Goal: Register for event/course

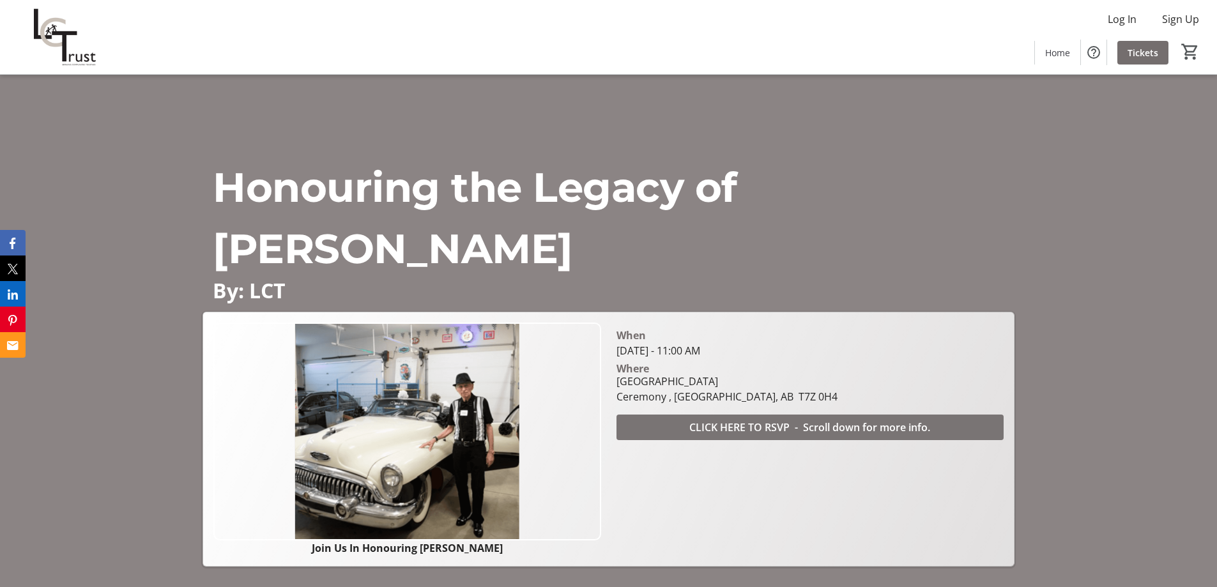
click at [880, 433] on span "CLICK HERE TO RSVP - Scroll down for more info." at bounding box center [809, 427] width 241 height 15
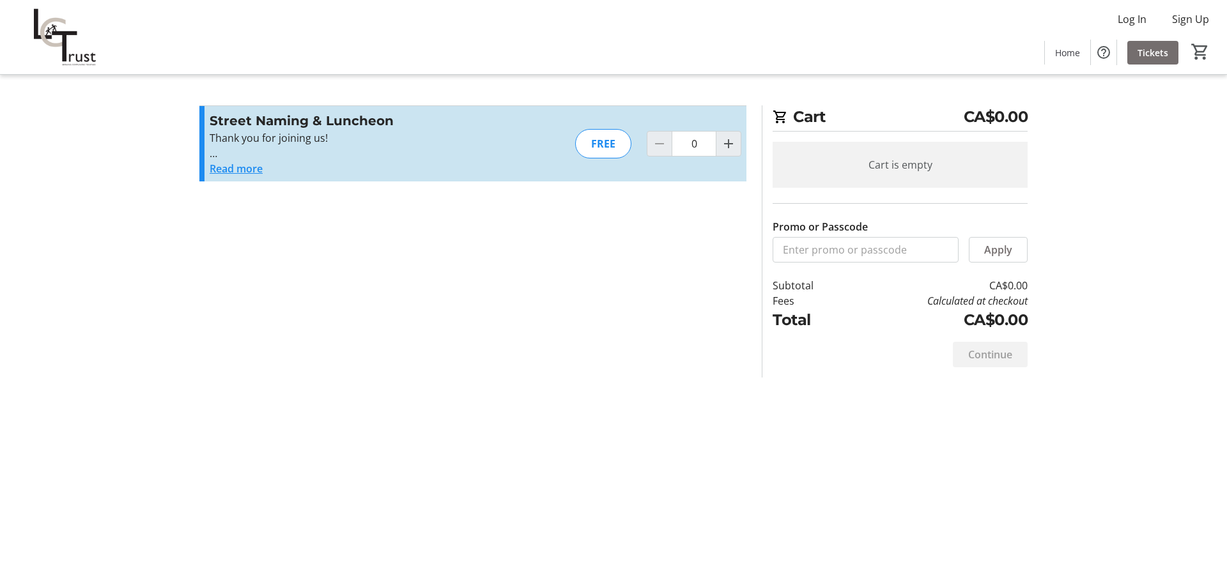
click at [620, 142] on div "FREE" at bounding box center [603, 143] width 56 height 29
click at [732, 146] on mat-icon "Increment by one" at bounding box center [728, 143] width 15 height 15
type input "1"
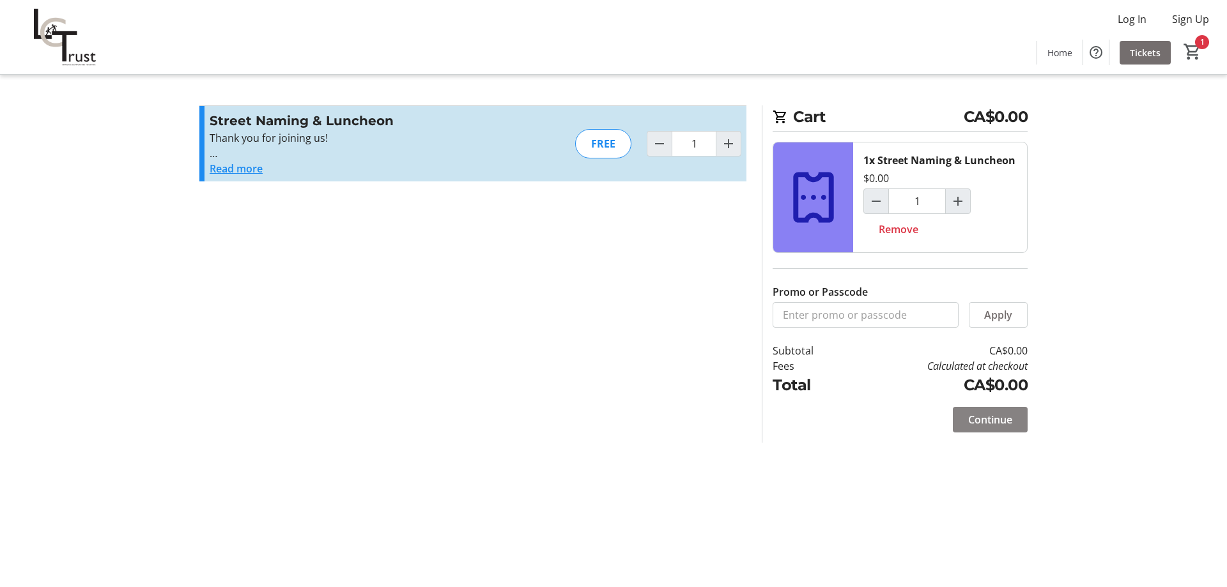
click at [999, 420] on span "Continue" at bounding box center [990, 419] width 44 height 15
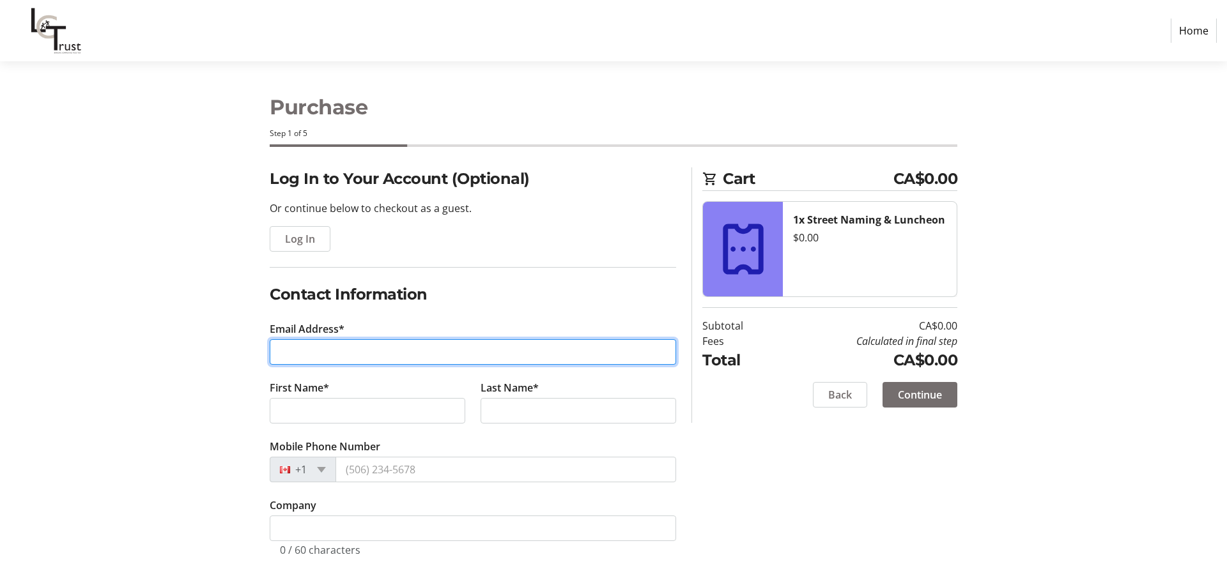
click at [321, 348] on input "Email Address*" at bounding box center [473, 352] width 406 height 26
type input "[EMAIL_ADDRESS][DOMAIN_NAME]"
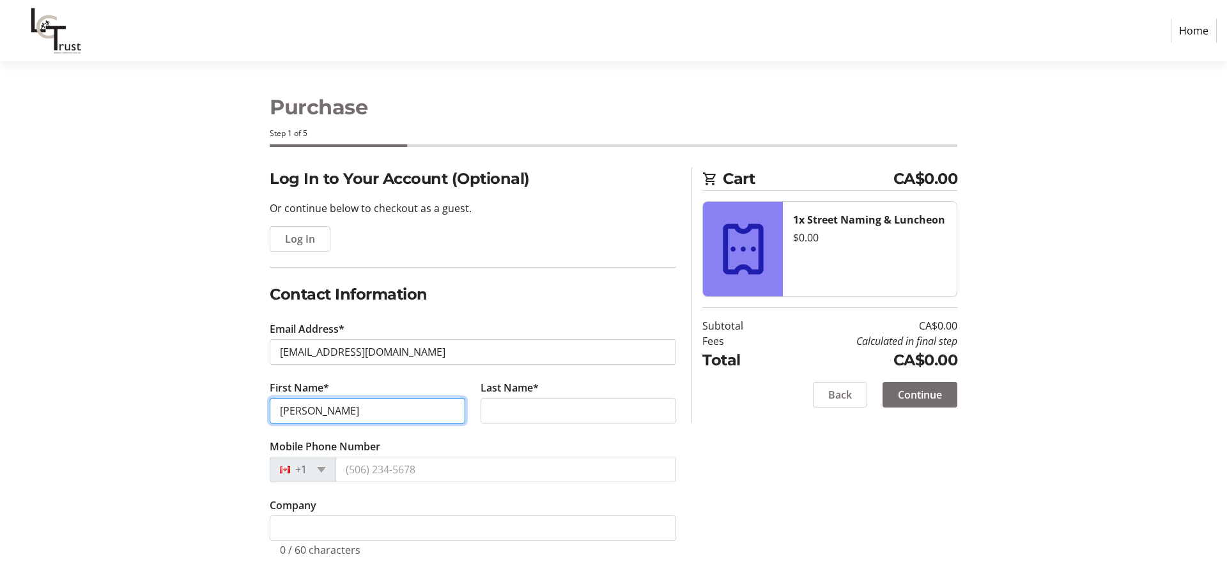
type input "Doug"
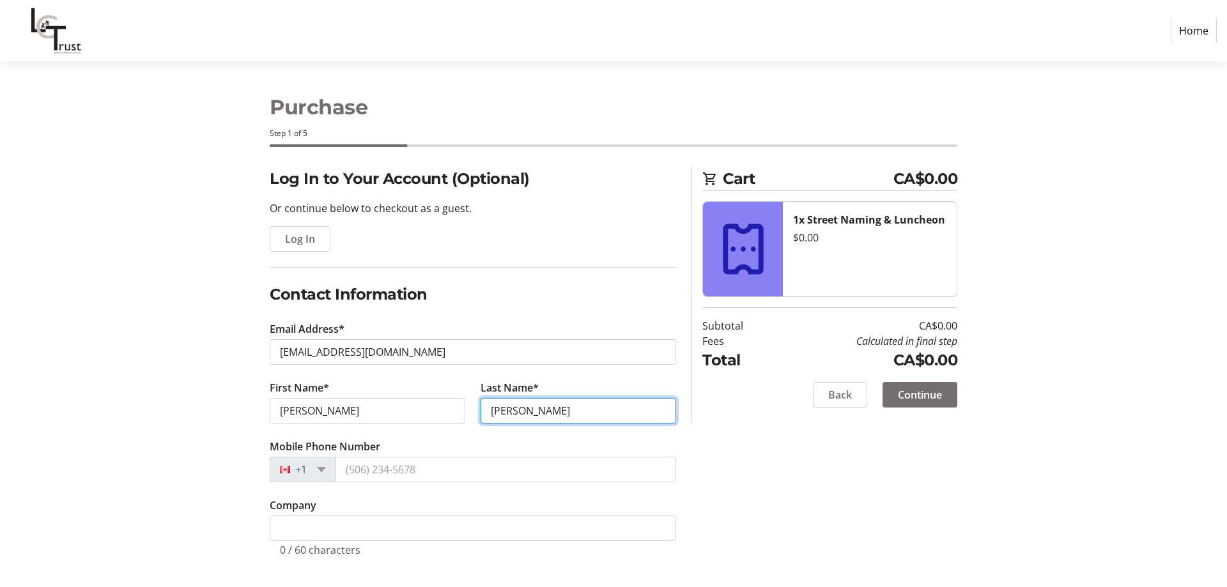
type input "[PERSON_NAME]"
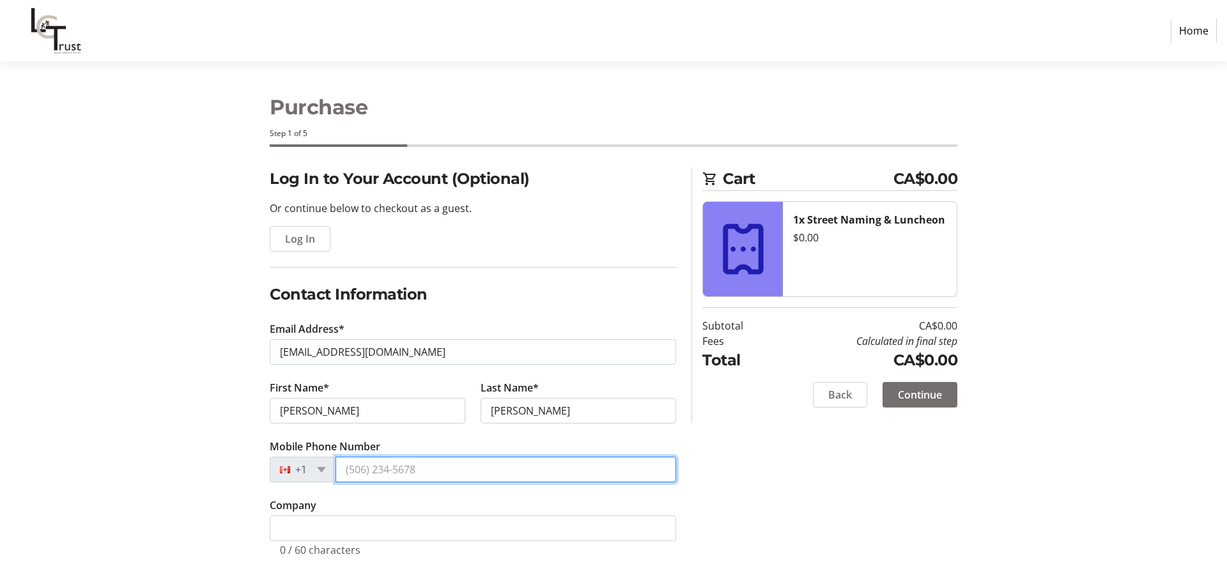
click at [369, 472] on input "Mobile Phone Number" at bounding box center [505, 470] width 341 height 26
type input "[PHONE_NUMBER]"
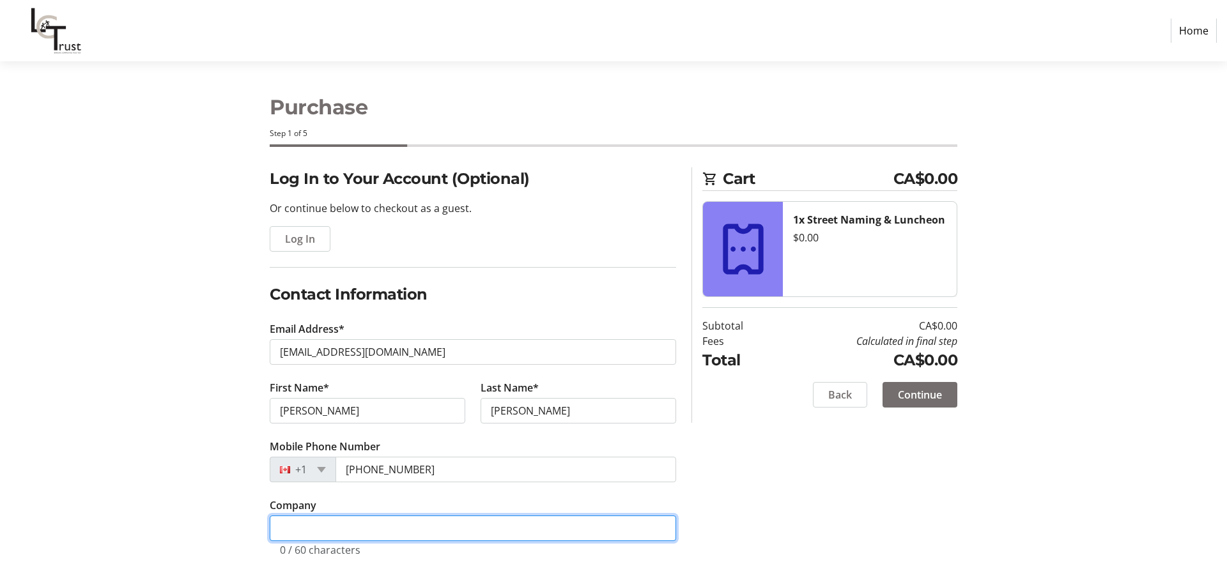
click at [404, 526] on input "Company" at bounding box center [473, 529] width 406 height 26
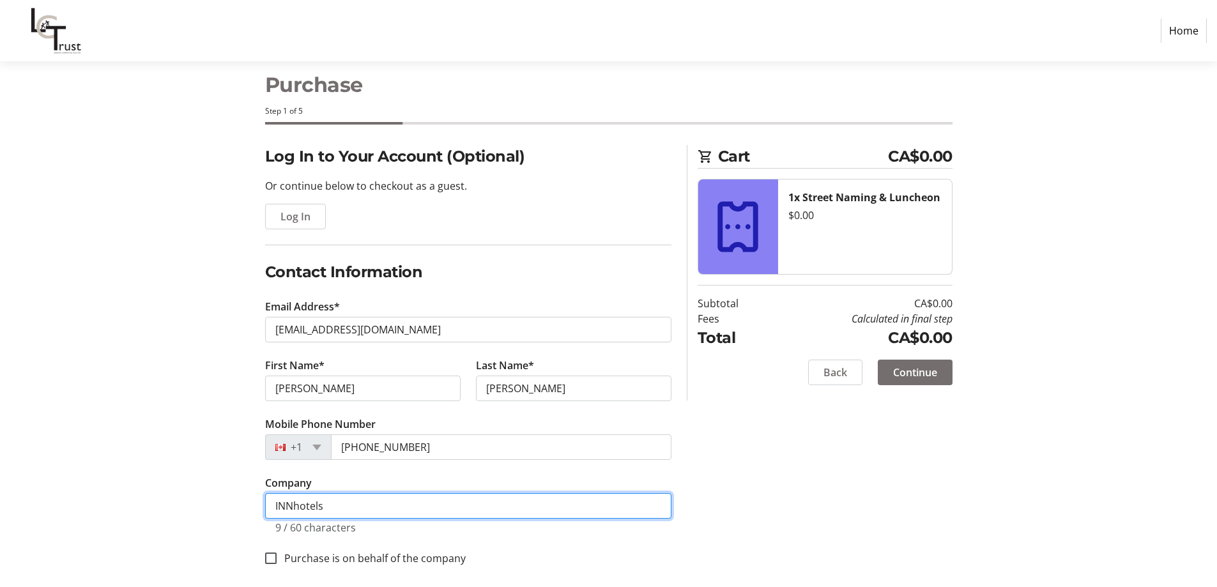
scroll to position [32, 0]
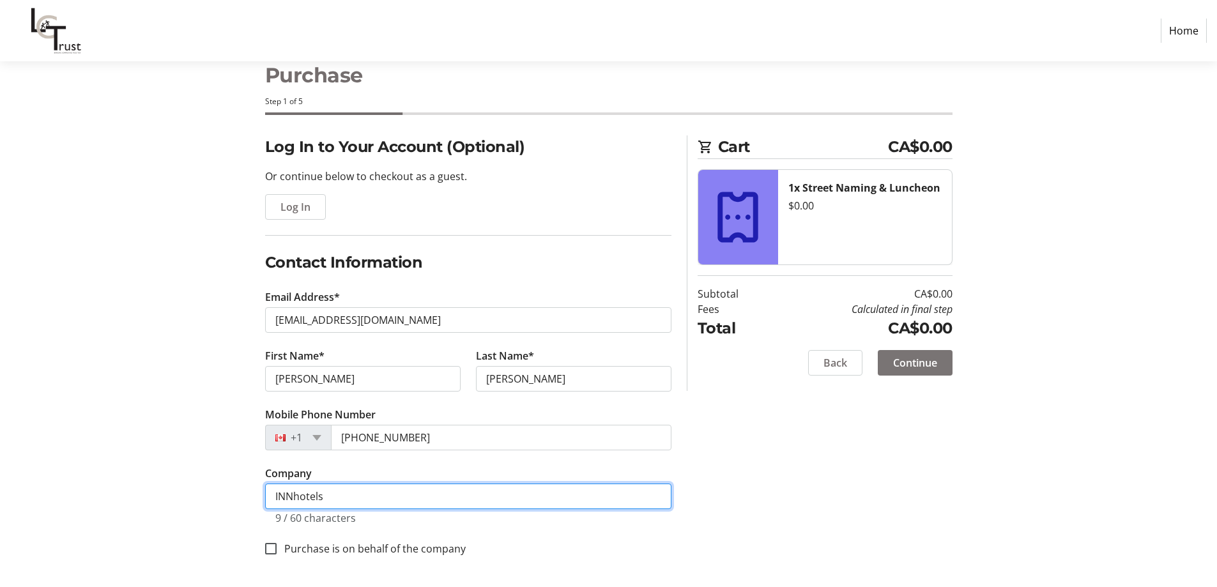
type input "INNhotels"
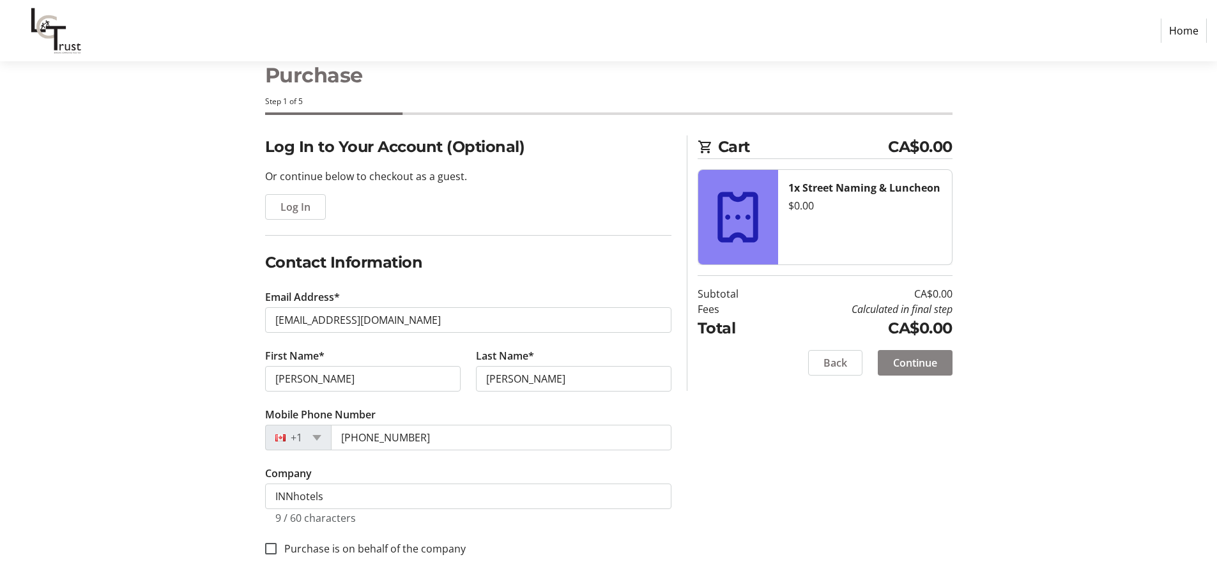
click at [911, 368] on span "Continue" at bounding box center [915, 362] width 44 height 15
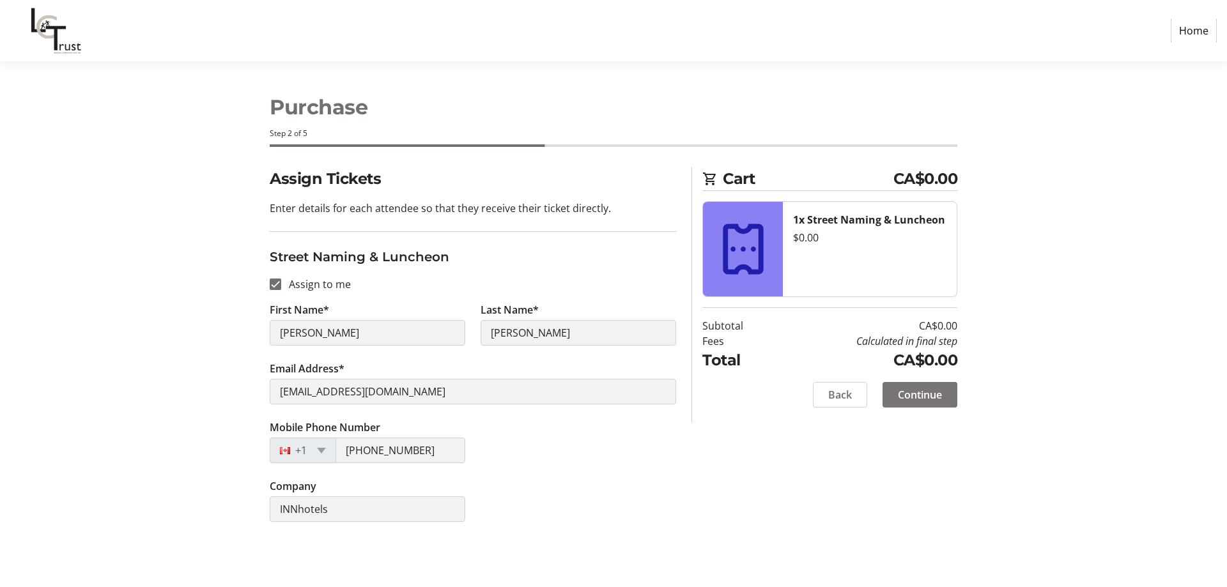
click at [910, 394] on span "Continue" at bounding box center [920, 394] width 44 height 15
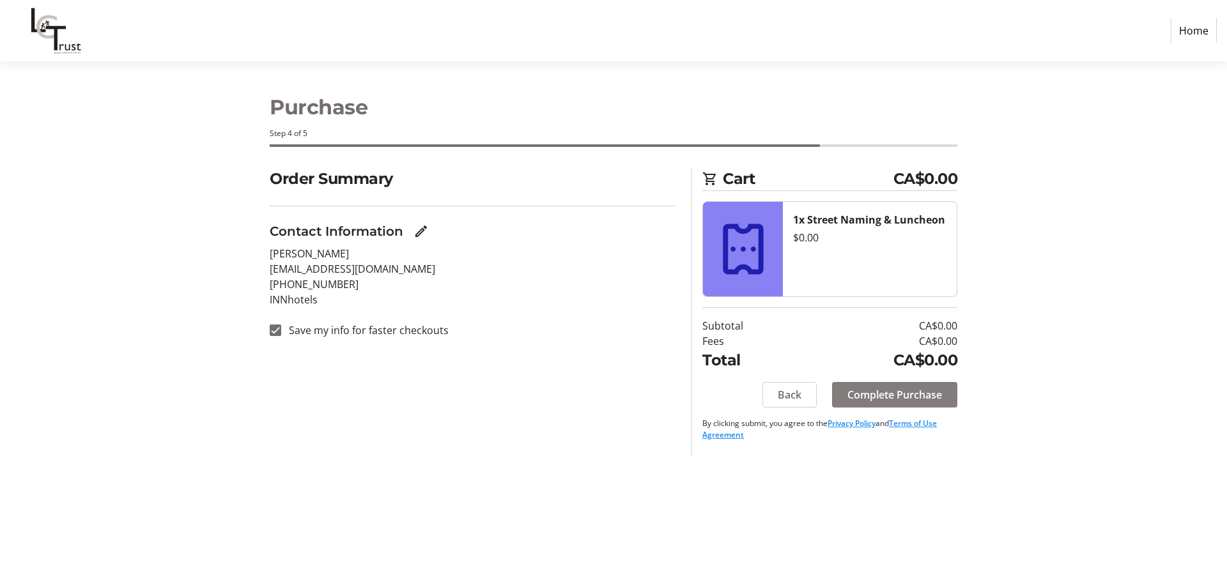
click at [910, 394] on span "Complete Purchase" at bounding box center [894, 394] width 95 height 15
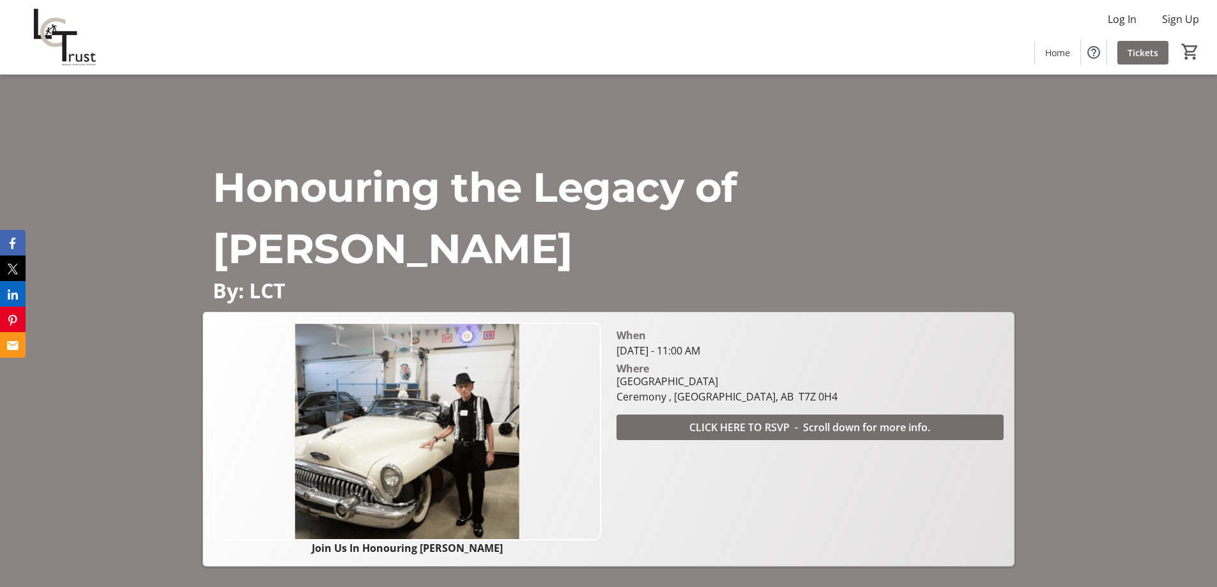
click at [803, 429] on span "CLICK HERE TO RSVP - Scroll down for more info." at bounding box center [809, 427] width 241 height 15
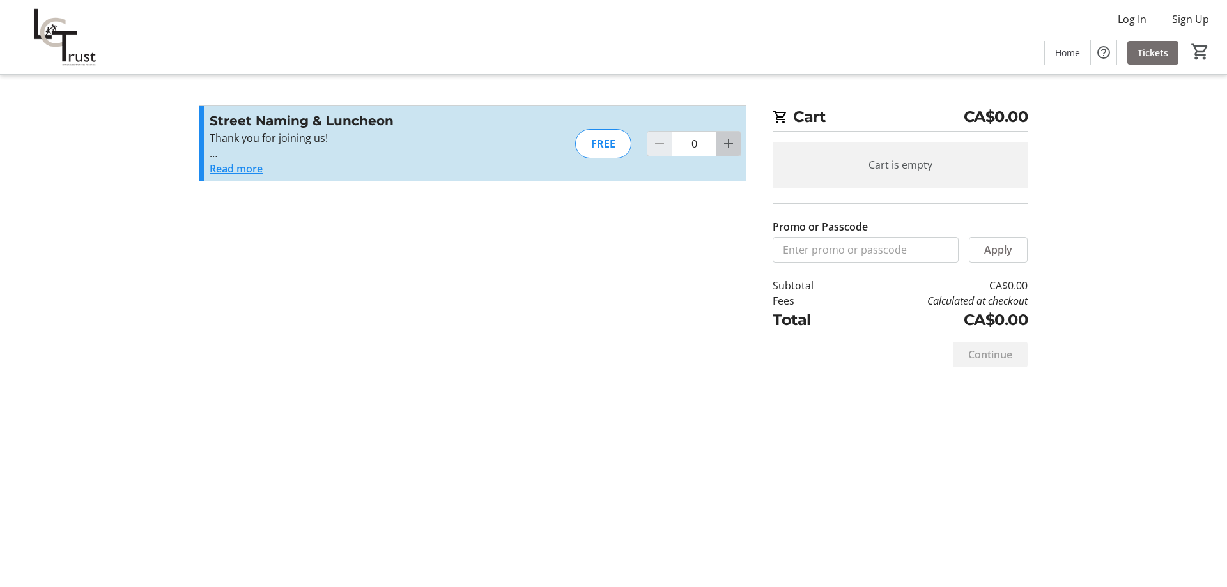
click at [724, 146] on mat-icon "Increment by one" at bounding box center [728, 143] width 15 height 15
type input "1"
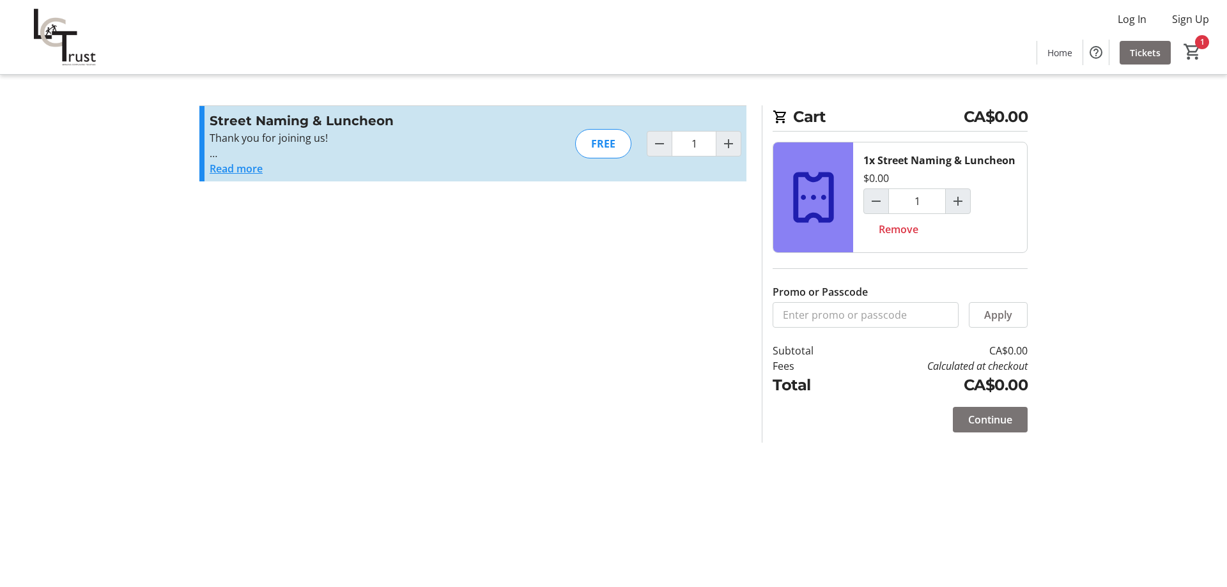
click at [974, 426] on span "Continue" at bounding box center [990, 419] width 44 height 15
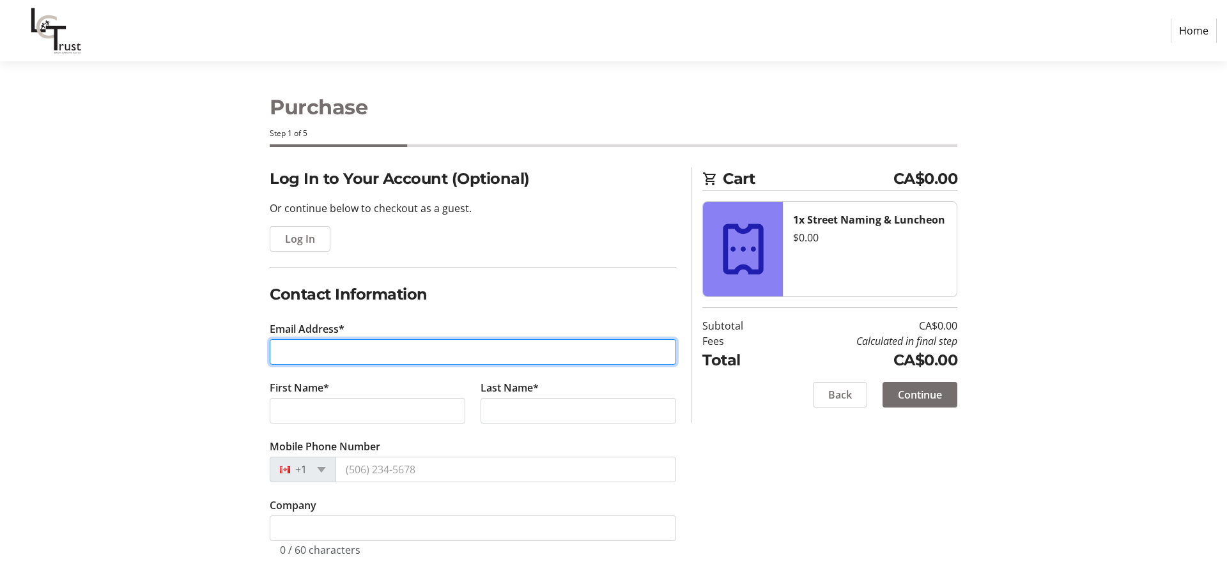
click at [323, 348] on input "Email Address*" at bounding box center [473, 352] width 406 height 26
type input "[EMAIL_ADDRESS][DOMAIN_NAME]"
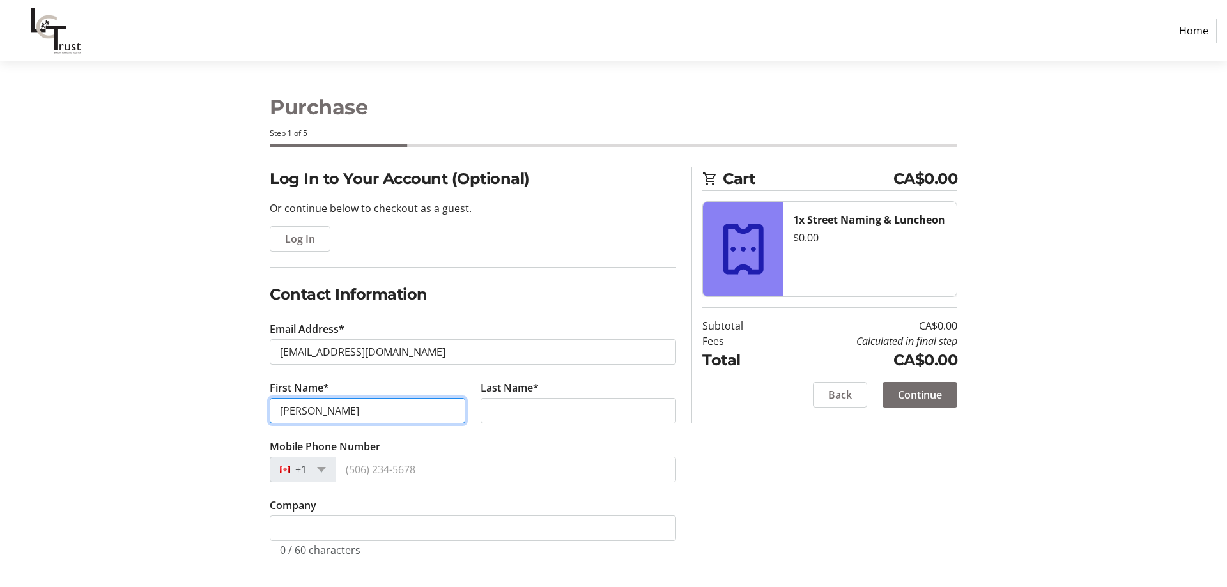
type input "[PERSON_NAME]"
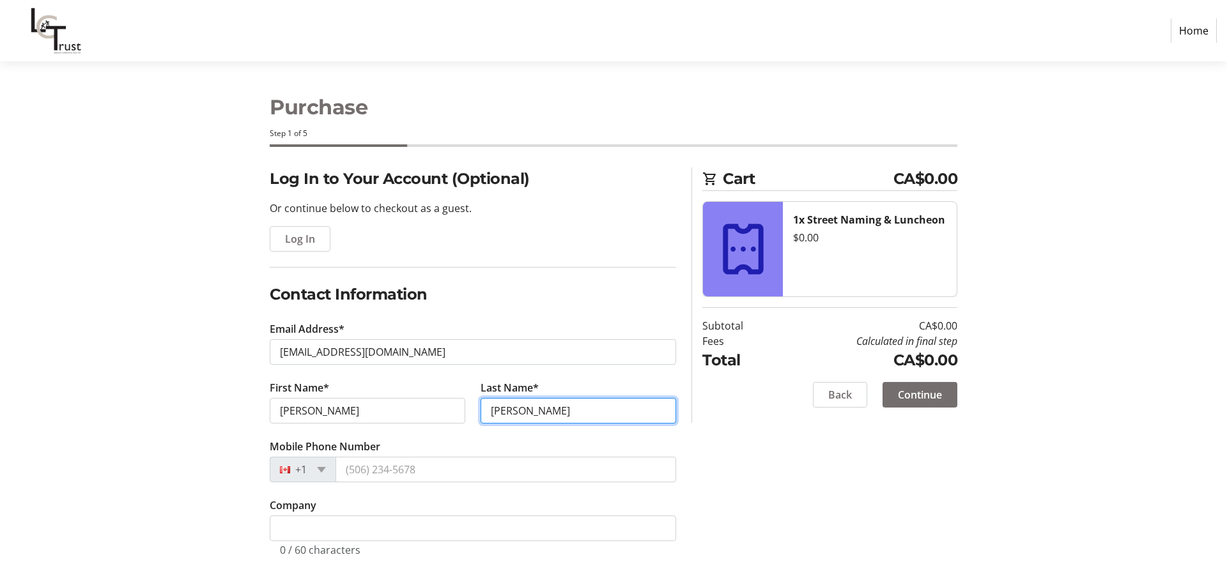
type input "[PERSON_NAME]"
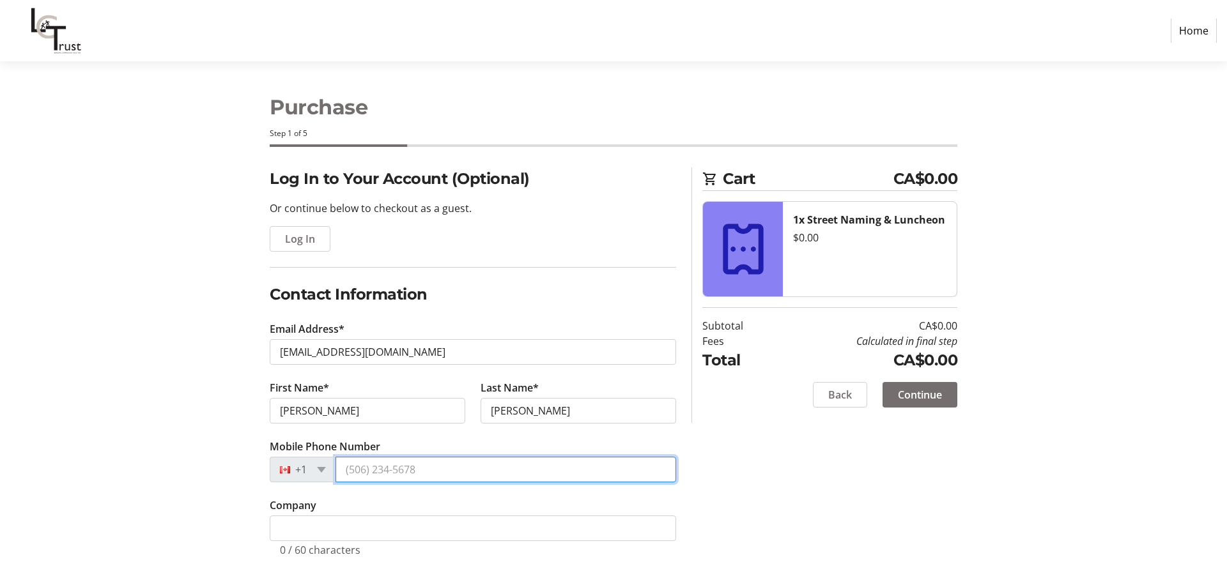
click at [374, 470] on input "Mobile Phone Number" at bounding box center [505, 470] width 341 height 26
paste input "[PHONE_NUMBER]"
type input "[PHONE_NUMBER]"
click at [924, 397] on span "Continue" at bounding box center [920, 394] width 44 height 15
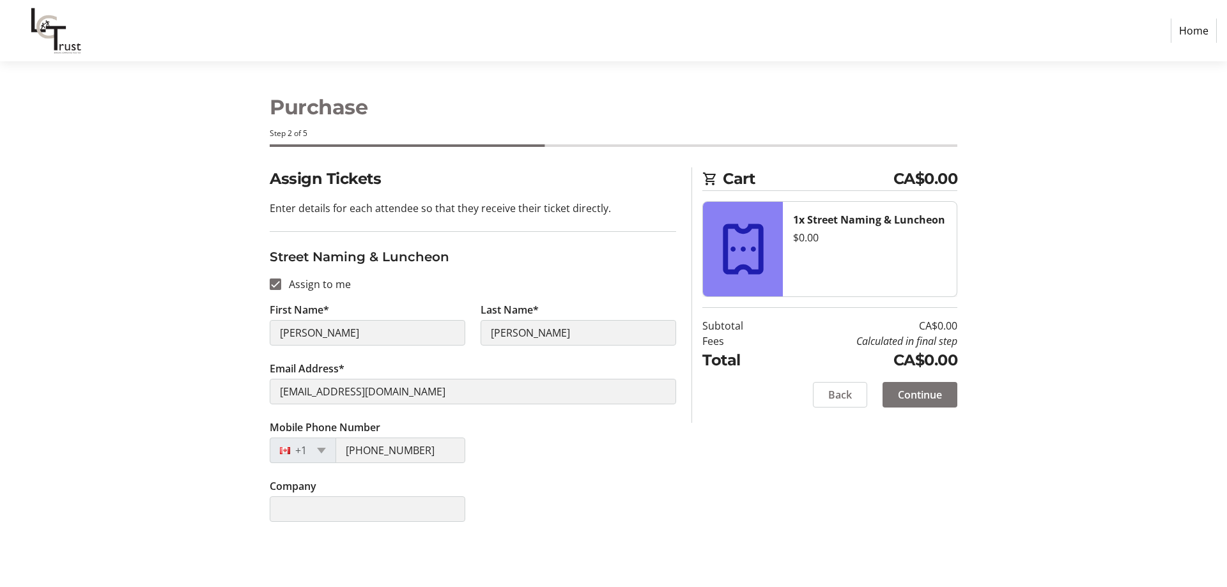
click at [924, 397] on span "Continue" at bounding box center [920, 394] width 44 height 15
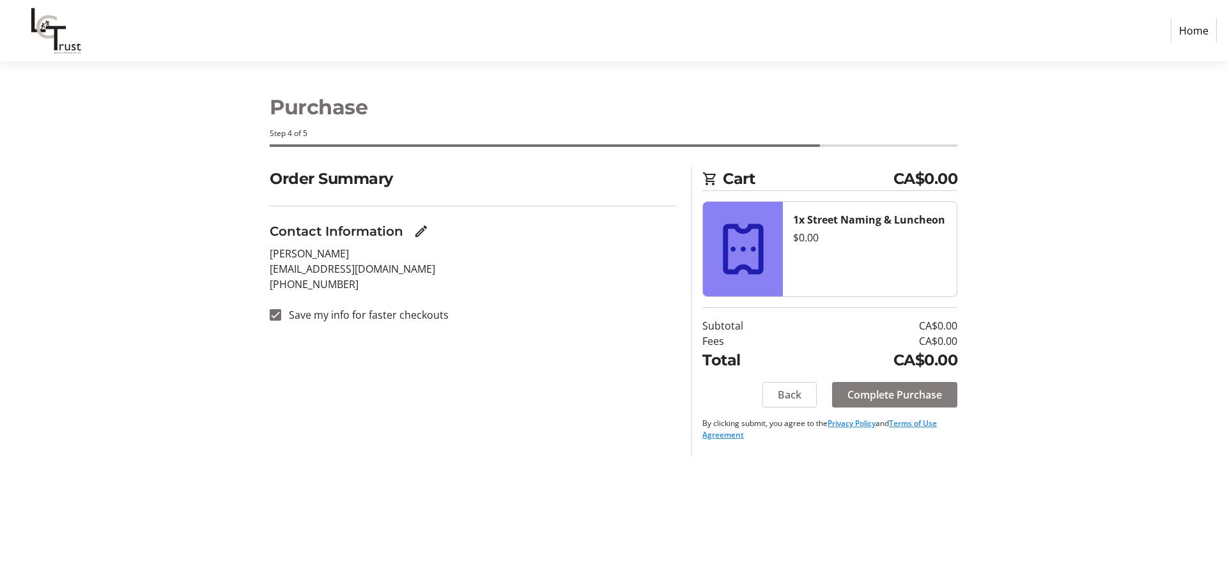
click at [924, 397] on span "Complete Purchase" at bounding box center [894, 394] width 95 height 15
